Goal: Check status

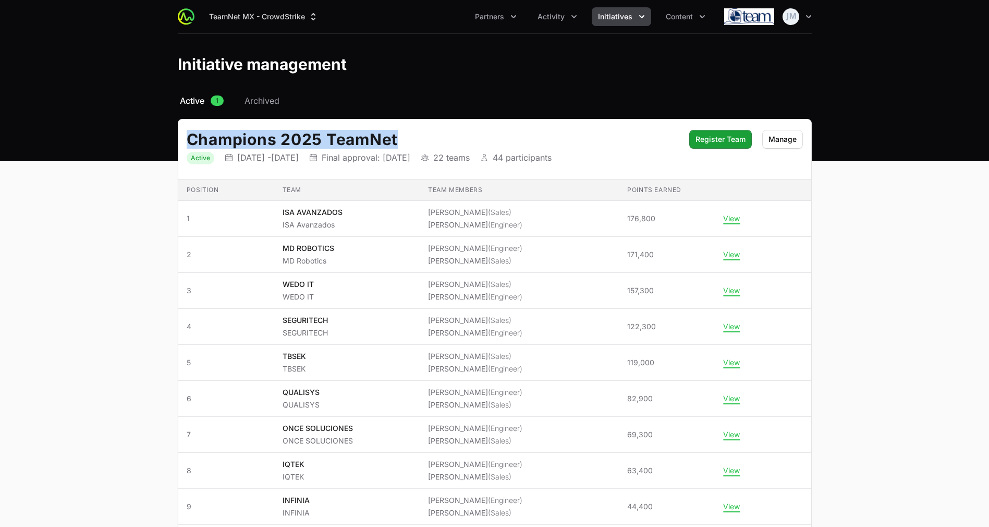
drag, startPoint x: 187, startPoint y: 136, endPoint x: 396, endPoint y: 134, distance: 209.2
click at [396, 134] on h2 "Champions 2025 TeamNet" at bounding box center [433, 139] width 492 height 19
drag, startPoint x: 635, startPoint y: 159, endPoint x: 166, endPoint y: 139, distance: 469.3
click at [191, 134] on h2 "Champions 2025 TeamNet" at bounding box center [433, 139] width 492 height 19
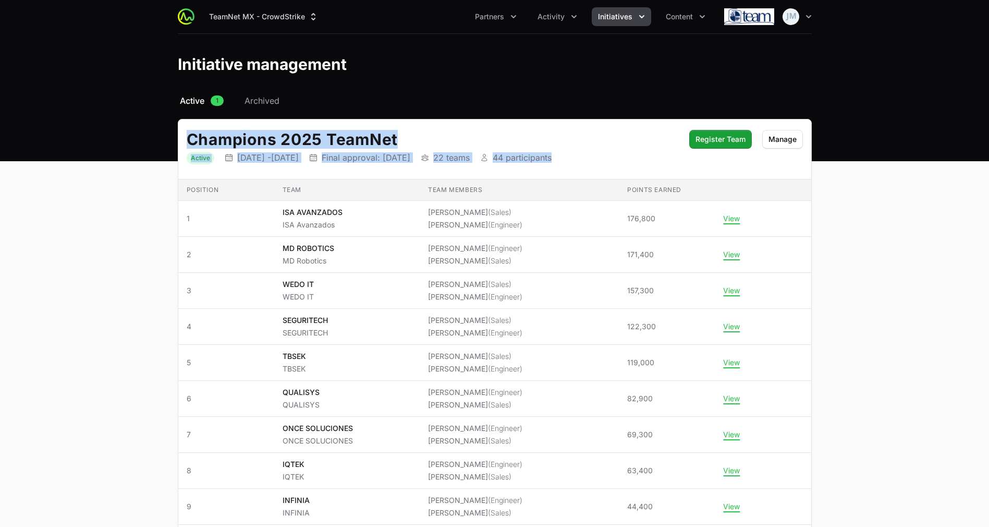
drag, startPoint x: 187, startPoint y: 135, endPoint x: 628, endPoint y: 149, distance: 441.5
click at [628, 149] on div "Champions 2025 TeamNet Status Active Initiative dates [DATE] - [DATE] Final app…" at bounding box center [433, 147] width 492 height 34
click at [633, 156] on dl "Status Active Initiative dates [DATE] - [DATE] Final approval date Final approv…" at bounding box center [433, 158] width 492 height 14
drag, startPoint x: 633, startPoint y: 155, endPoint x: 190, endPoint y: 136, distance: 443.8
click at [190, 136] on div "Champions 2025 TeamNet Status Active Initiative dates [DATE] - [DATE] Final app…" at bounding box center [433, 147] width 492 height 34
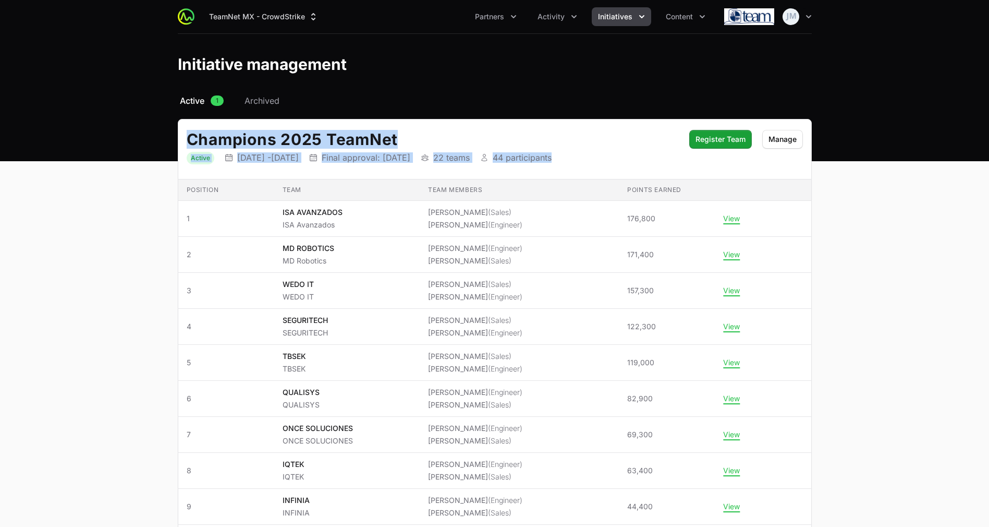
click at [189, 136] on h2 "Champions 2025 TeamNet" at bounding box center [433, 139] width 492 height 19
drag, startPoint x: 189, startPoint y: 136, endPoint x: 705, endPoint y: 182, distance: 518.4
click at [705, 185] on th "Points earned" at bounding box center [667, 189] width 96 height 21
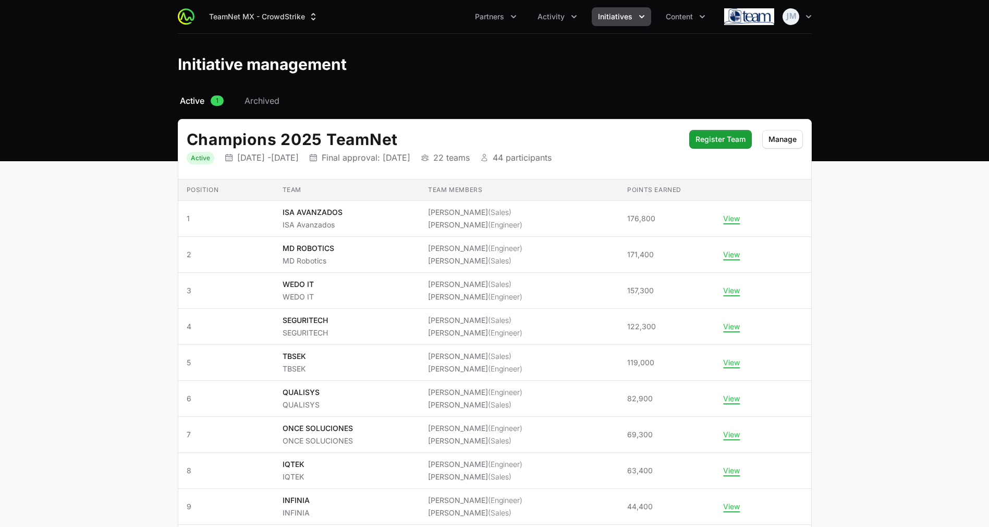
click at [679, 186] on th "Points earned" at bounding box center [667, 189] width 96 height 21
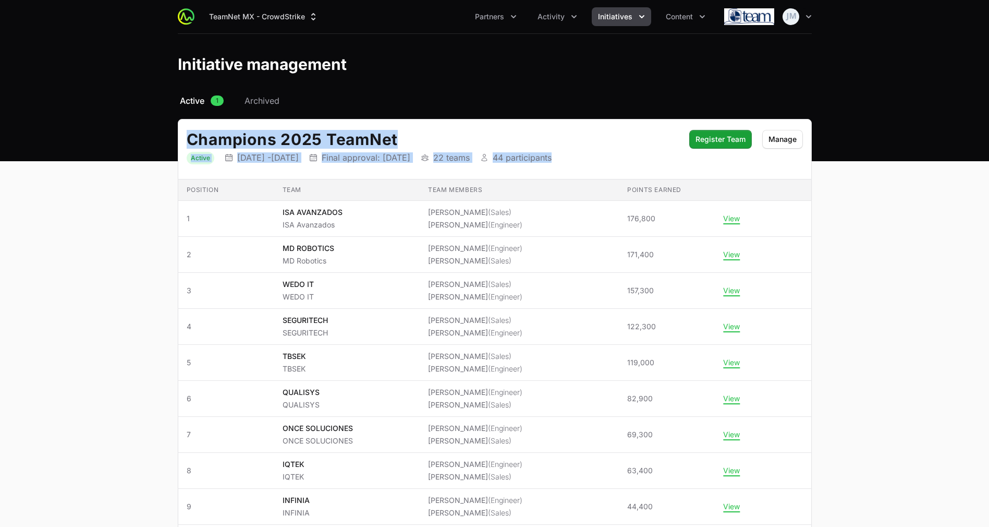
drag, startPoint x: 633, startPoint y: 160, endPoint x: 168, endPoint y: 119, distance: 466.5
click at [209, 137] on h2 "Champions 2025 TeamNet" at bounding box center [433, 139] width 492 height 19
